Goal: Transaction & Acquisition: Obtain resource

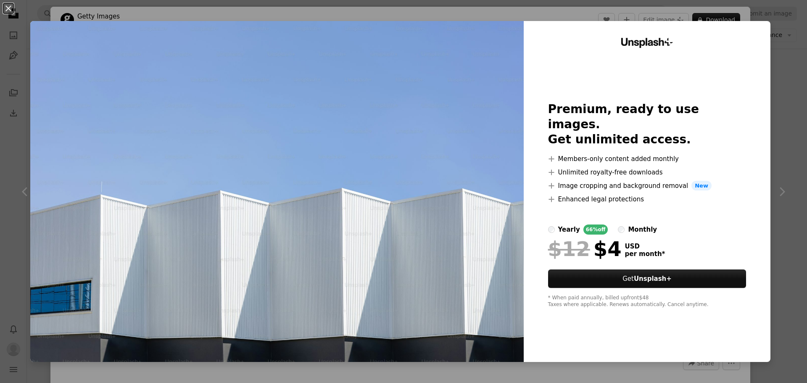
scroll to position [126, 0]
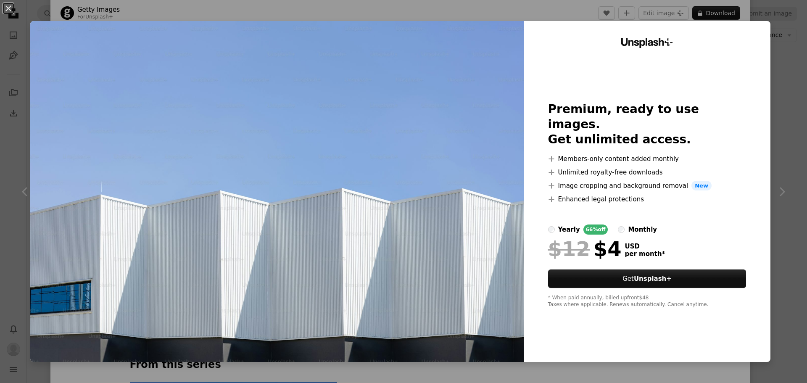
click at [381, 83] on img at bounding box center [277, 191] width 494 height 341
click at [421, 16] on div "An X shape Unsplash+ Premium, ready to use images. Get unlimited access. A plus…" at bounding box center [403, 191] width 807 height 383
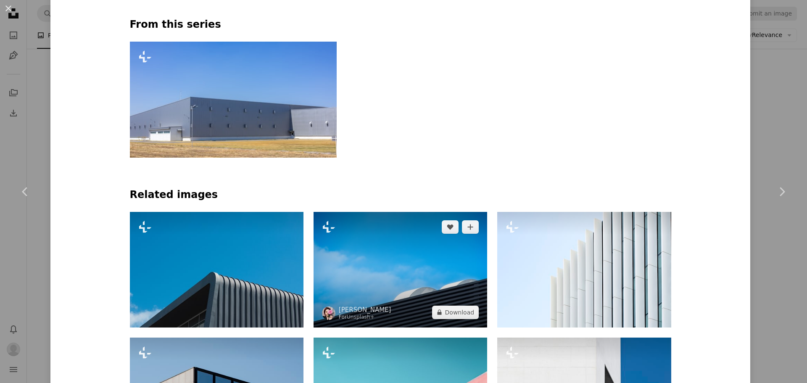
scroll to position [589, 0]
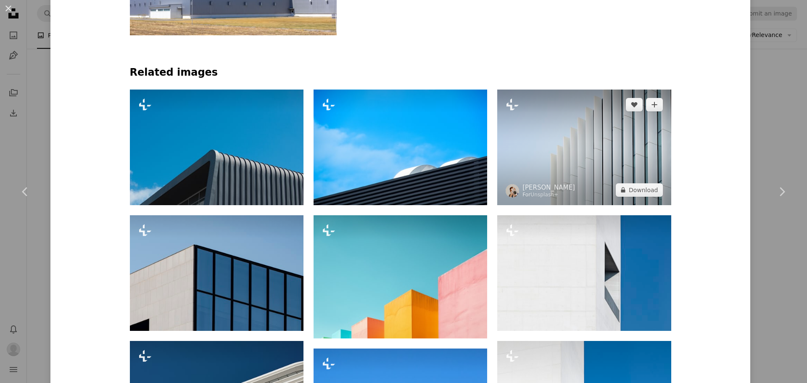
click at [577, 135] on img at bounding box center [585, 148] width 174 height 116
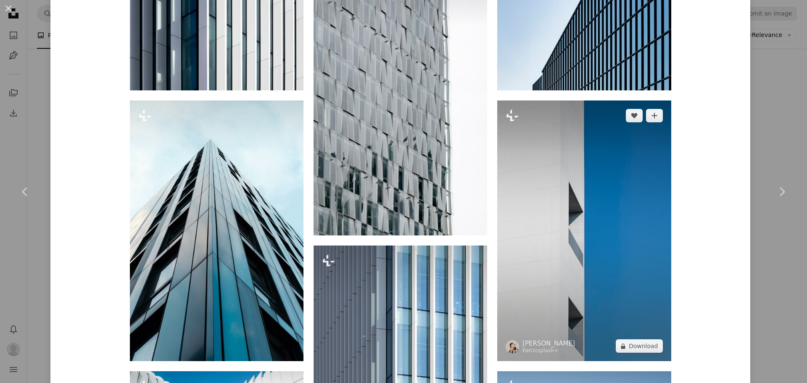
scroll to position [841, 0]
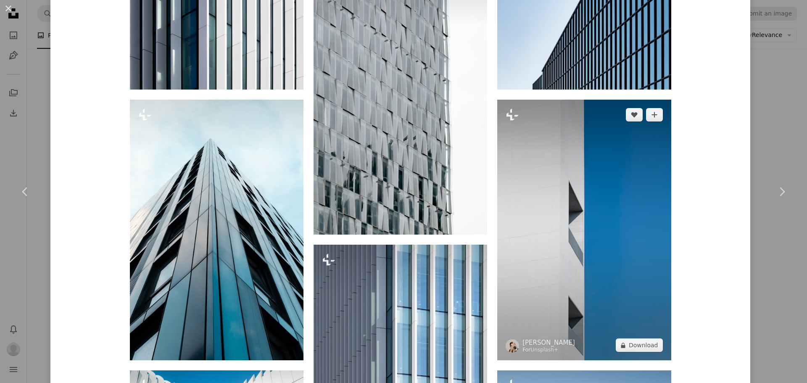
click at [584, 191] on img at bounding box center [585, 230] width 174 height 261
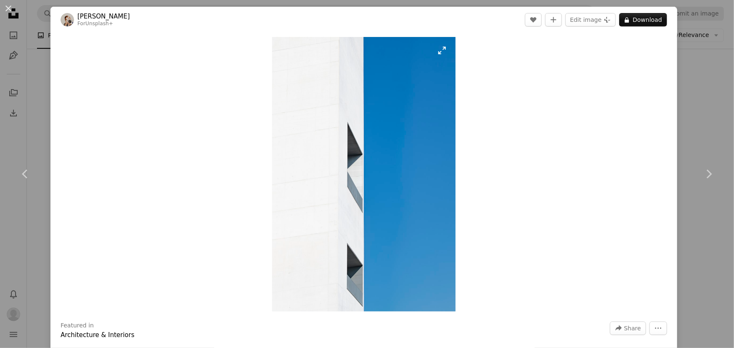
scroll to position [4823, 0]
click at [629, 21] on button "A lock Download" at bounding box center [643, 19] width 48 height 13
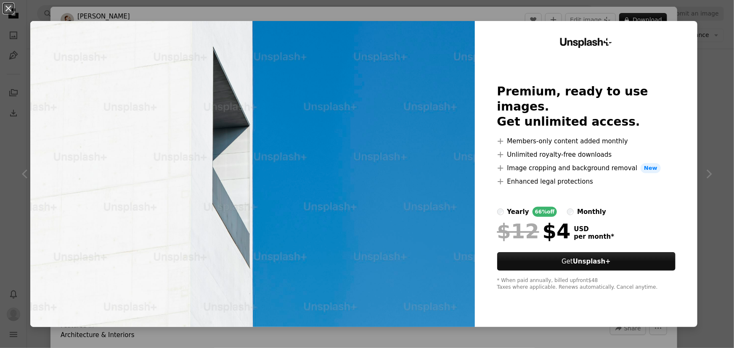
click at [585, 17] on div "An X shape Unsplash+ Premium, ready to use images. Get unlimited access. A plus…" at bounding box center [367, 174] width 734 height 348
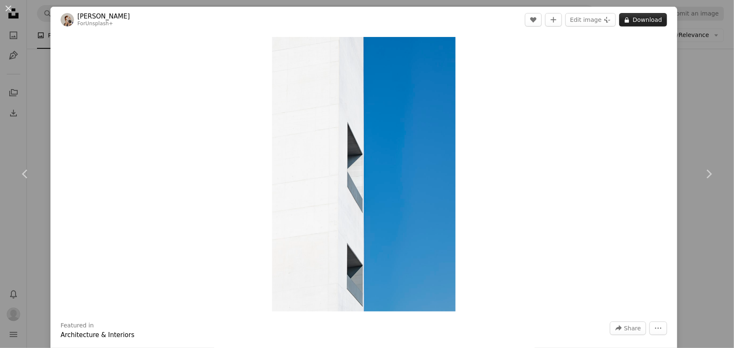
click at [653, 22] on button "A lock Download" at bounding box center [643, 19] width 48 height 13
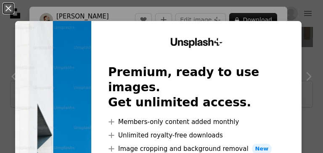
scroll to position [6117, 0]
click at [11, 8] on button "An X shape" at bounding box center [8, 8] width 10 height 10
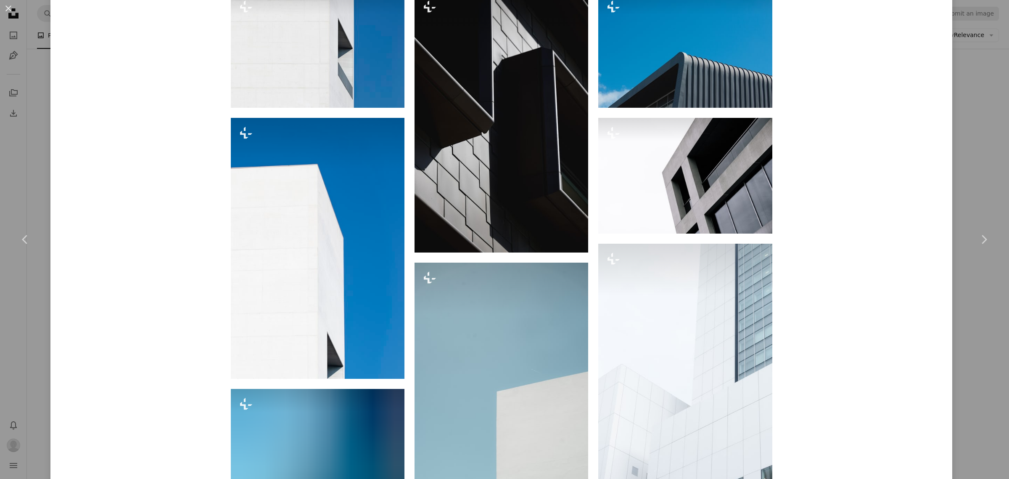
scroll to position [789, 0]
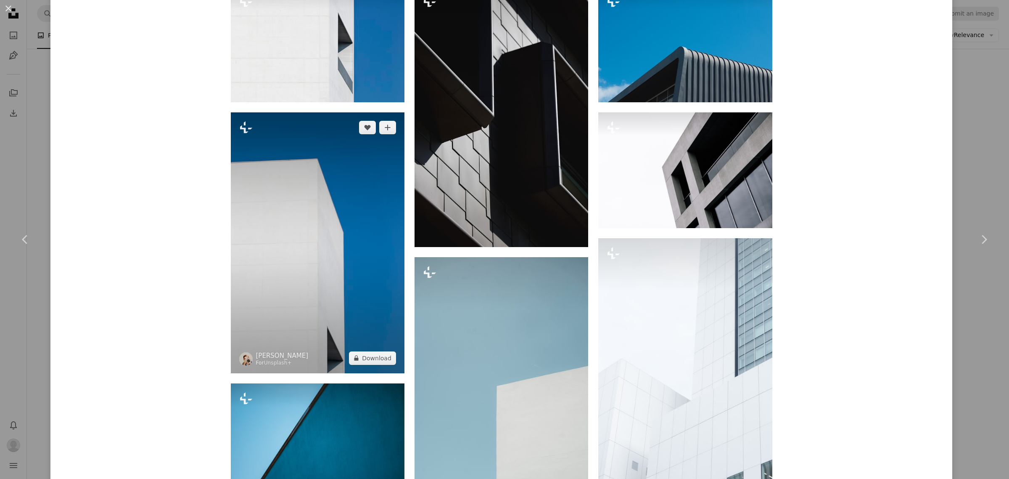
click at [343, 219] on img at bounding box center [318, 242] width 174 height 261
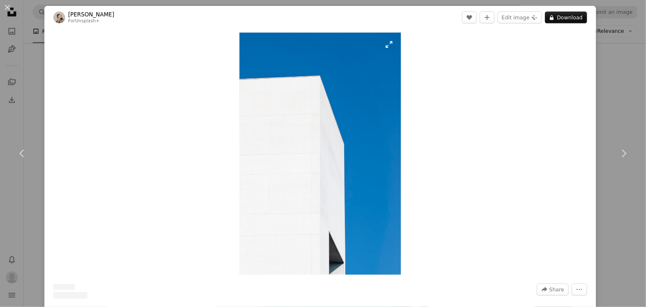
scroll to position [2123, 0]
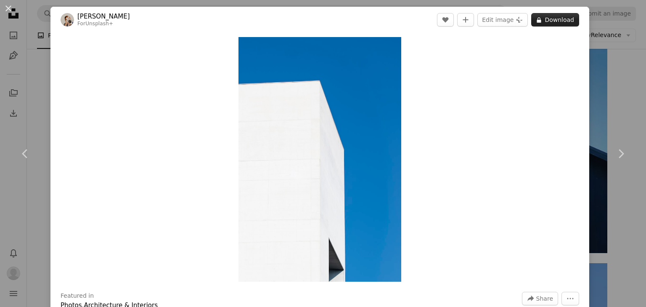
click at [557, 20] on button "A lock Download" at bounding box center [555, 19] width 48 height 13
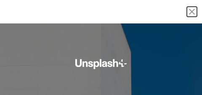
scroll to position [18414, 0]
click at [8, 8] on div "An X shape" at bounding box center [101, 12] width 202 height 24
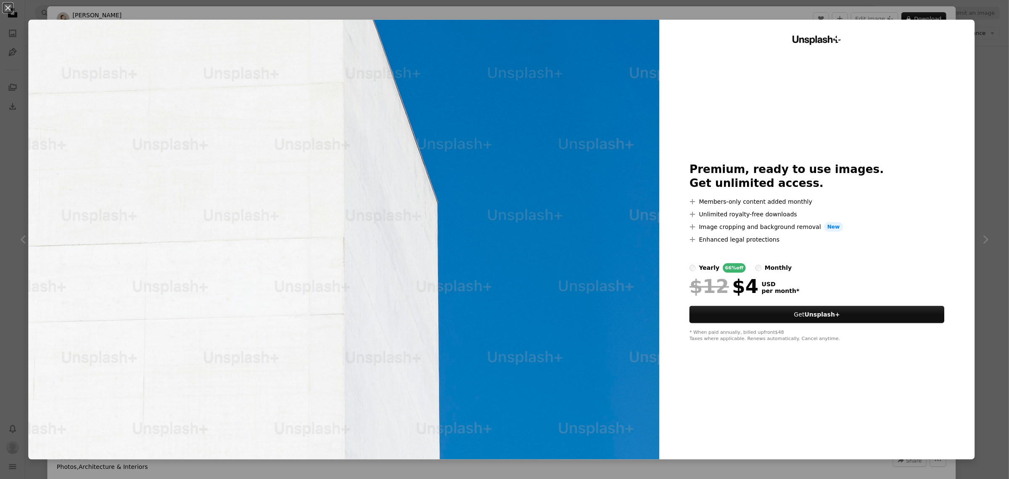
scroll to position [3719, 0]
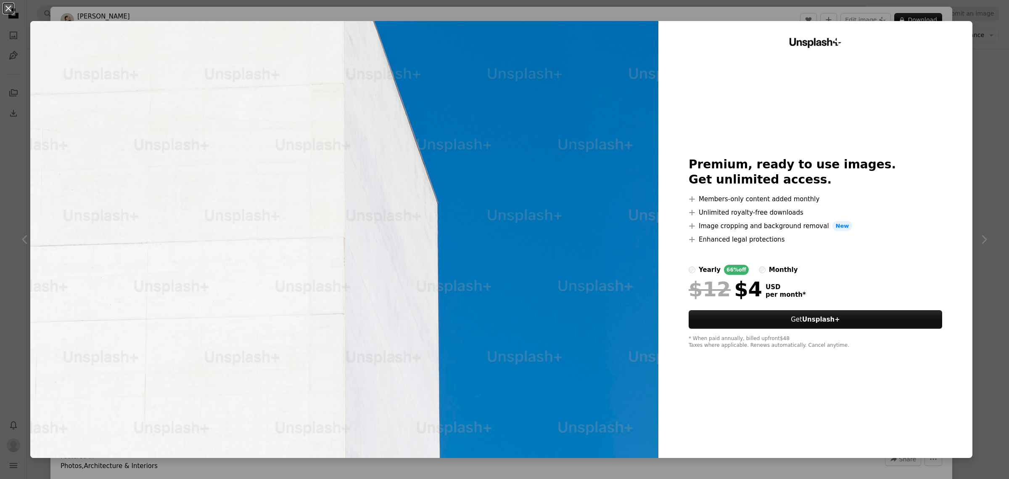
click at [10, 7] on button "An X shape" at bounding box center [8, 8] width 10 height 10
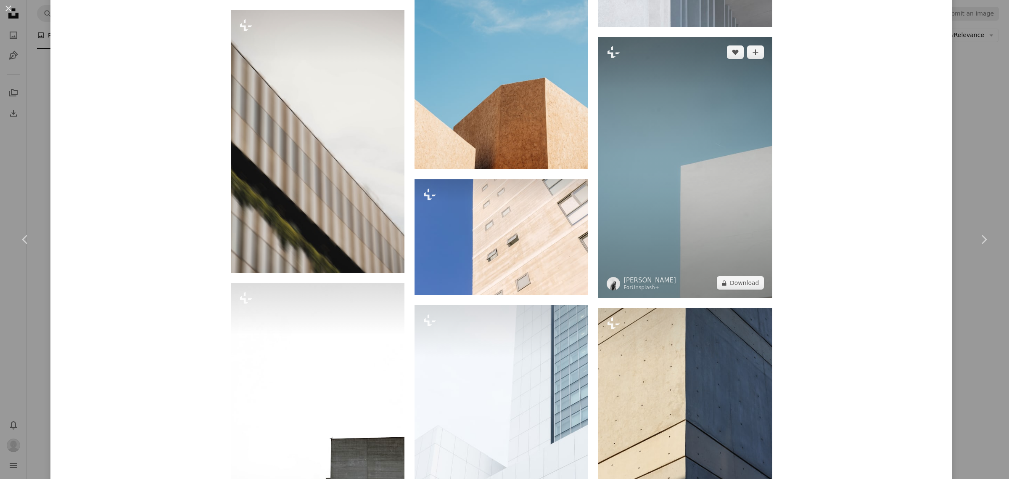
scroll to position [1419, 0]
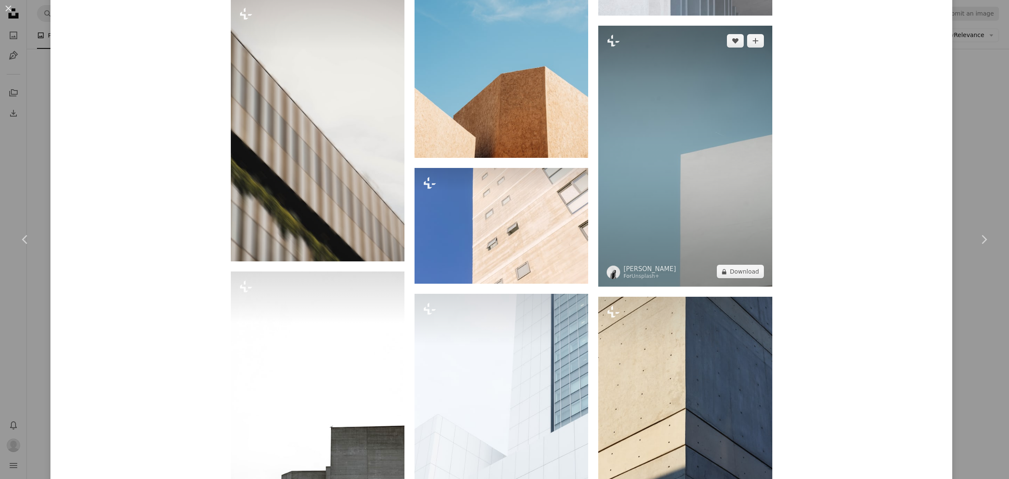
click at [710, 148] on img at bounding box center [685, 156] width 174 height 261
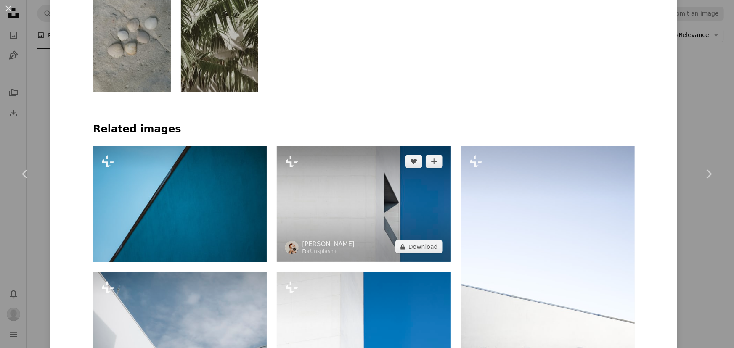
scroll to position [500, 0]
